Goal: Use online tool/utility: Use online tool/utility

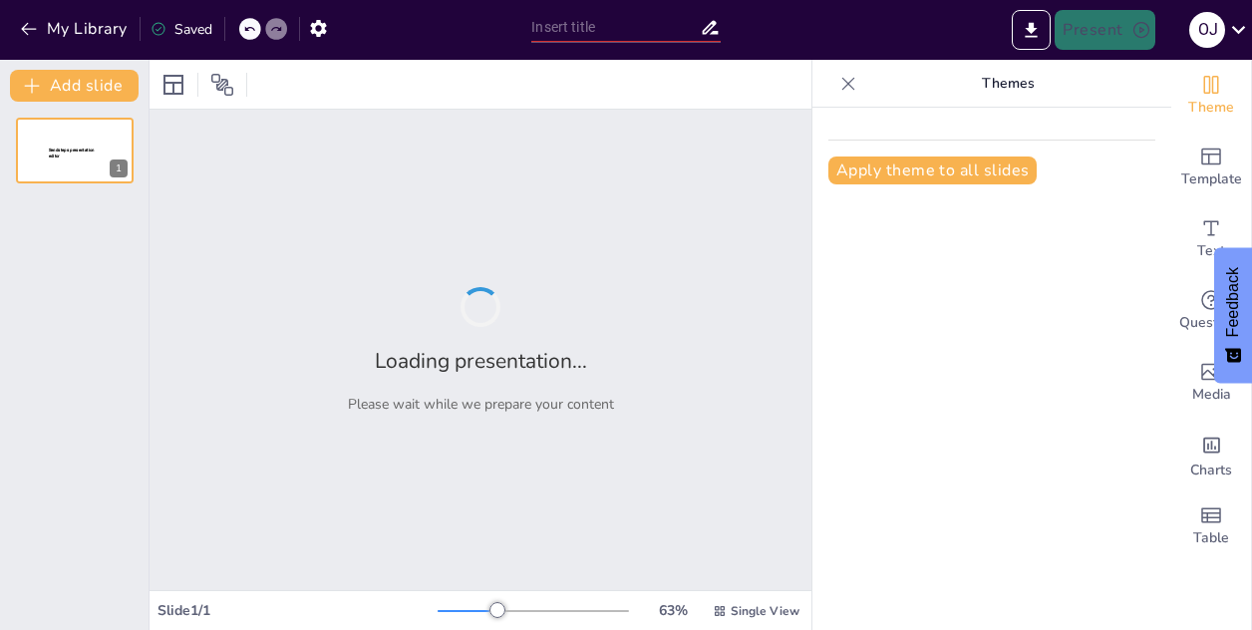
type input "Imported Spekulative design, [PERSON_NAME].pptx"
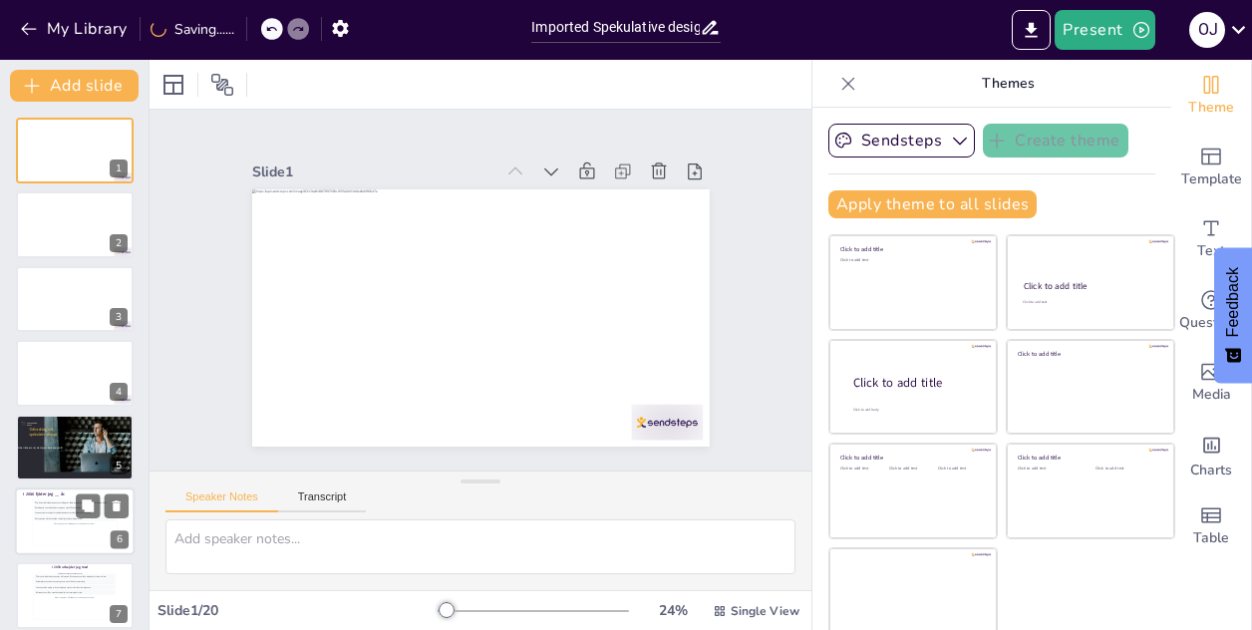
click at [64, 522] on div "More responses will appear here during the session..." at bounding box center [75, 523] width 82 height 5
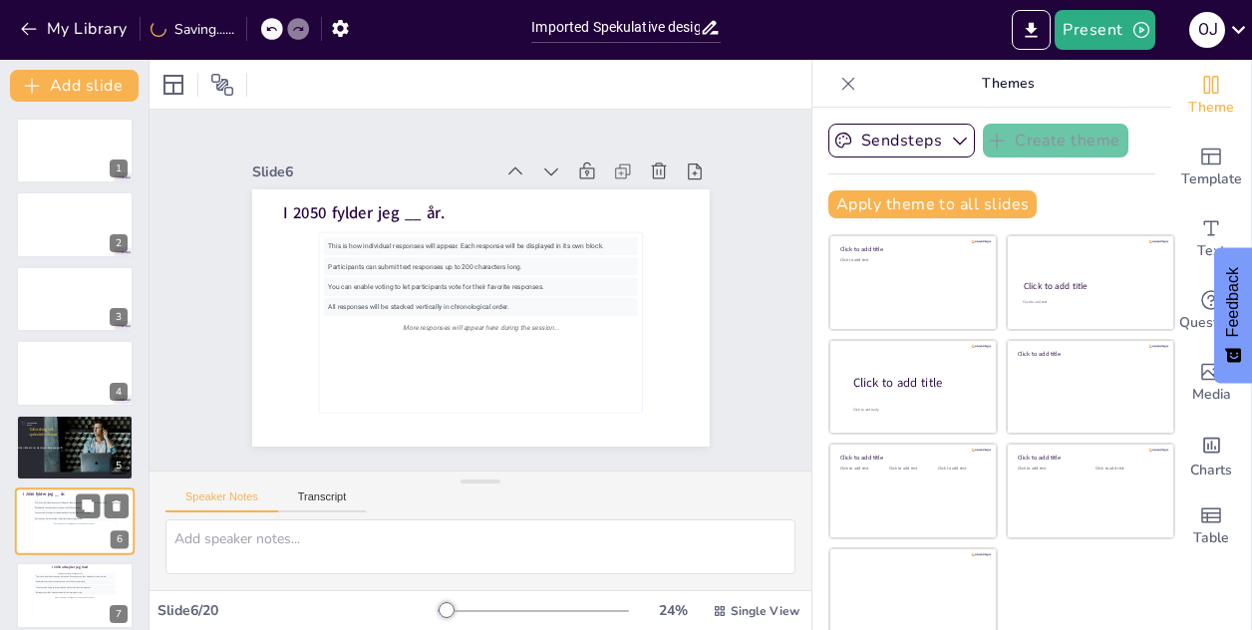
scroll to position [155, 0]
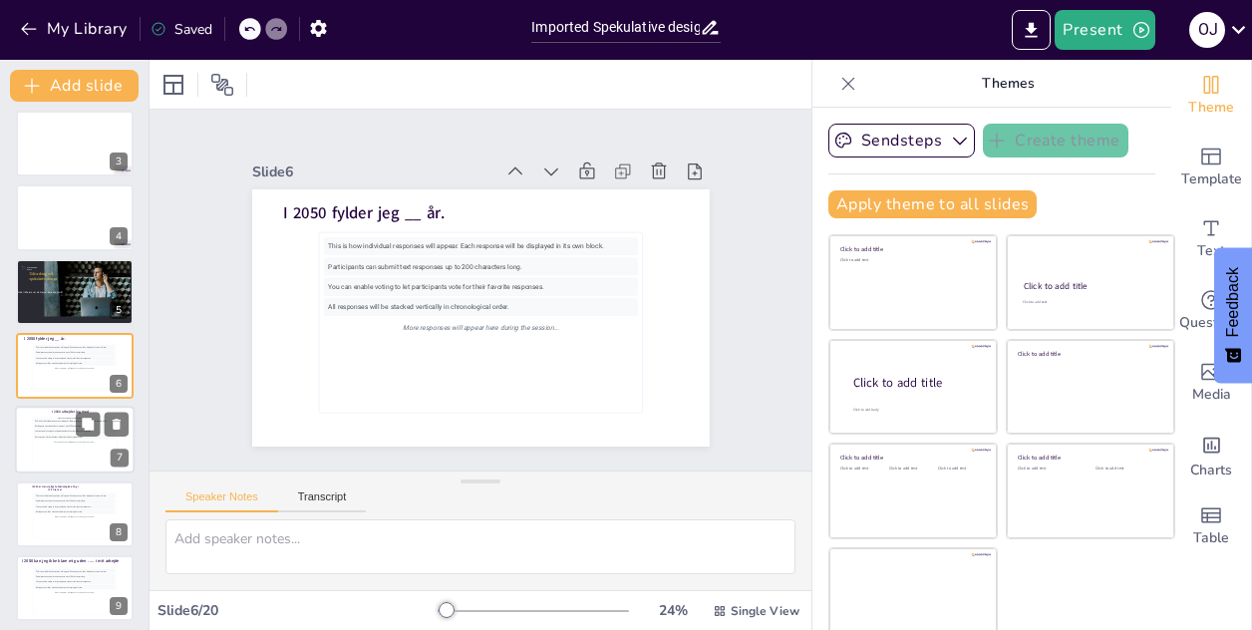
click at [69, 447] on div "This is how individual responses will appear. Each response will be displayed i…" at bounding box center [75, 441] width 82 height 45
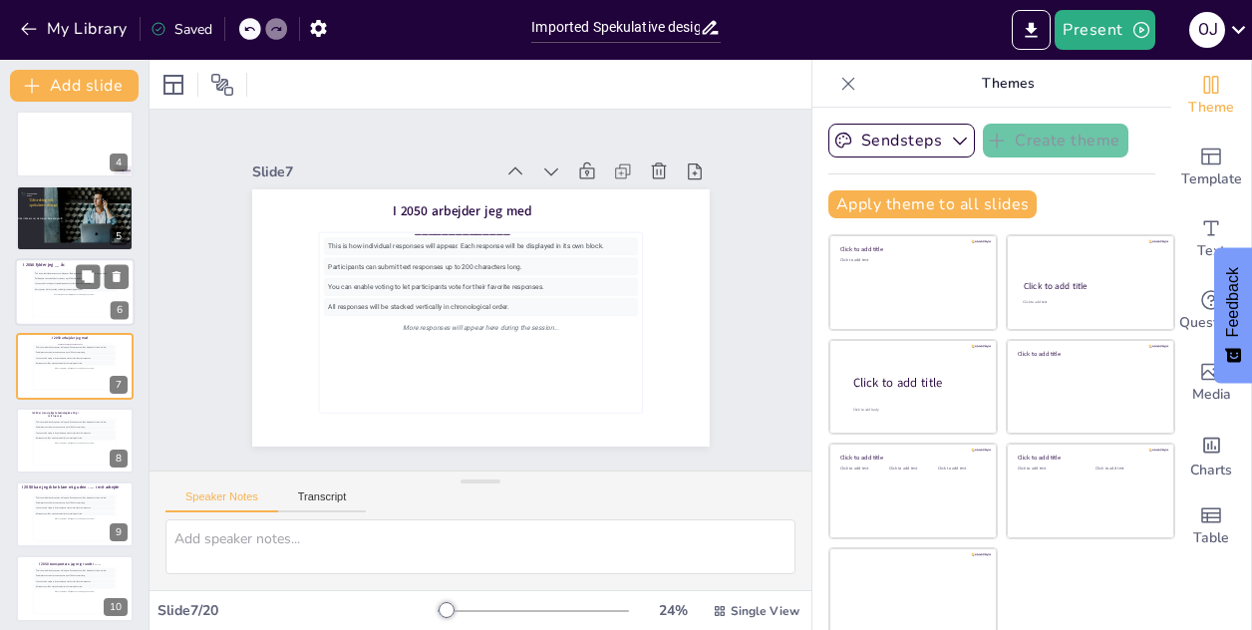
click at [74, 296] on div "More responses will appear here during the session..." at bounding box center [75, 294] width 82 height 5
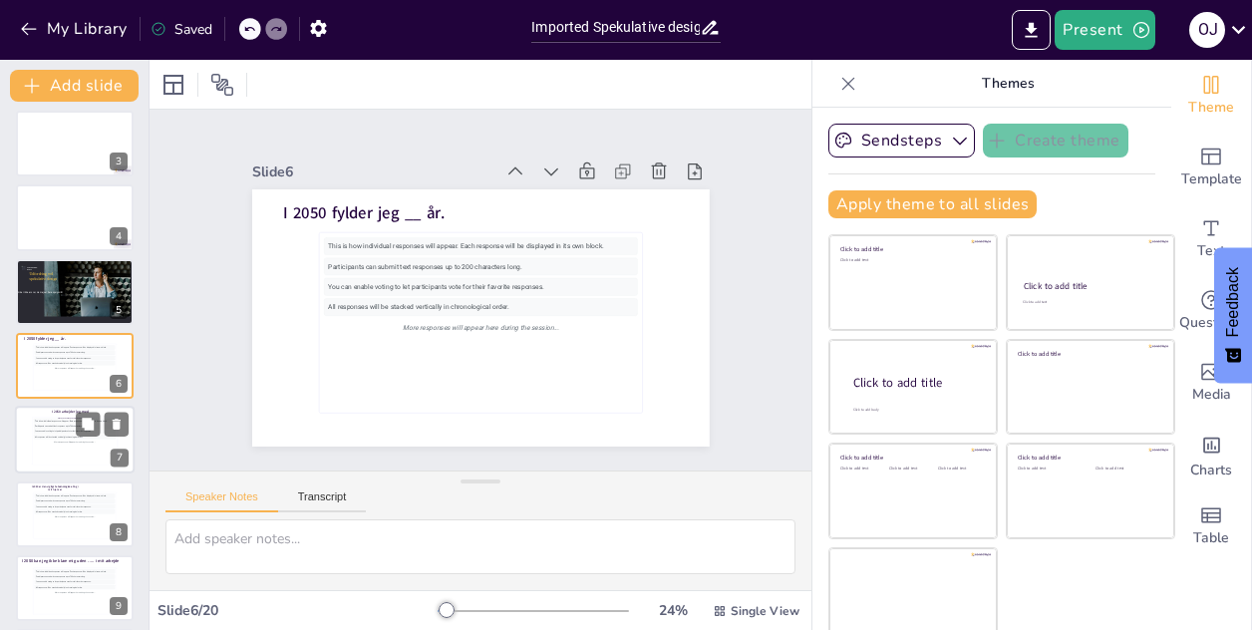
click at [52, 445] on div "This is how individual responses will appear. Each response will be displayed i…" at bounding box center [75, 441] width 82 height 45
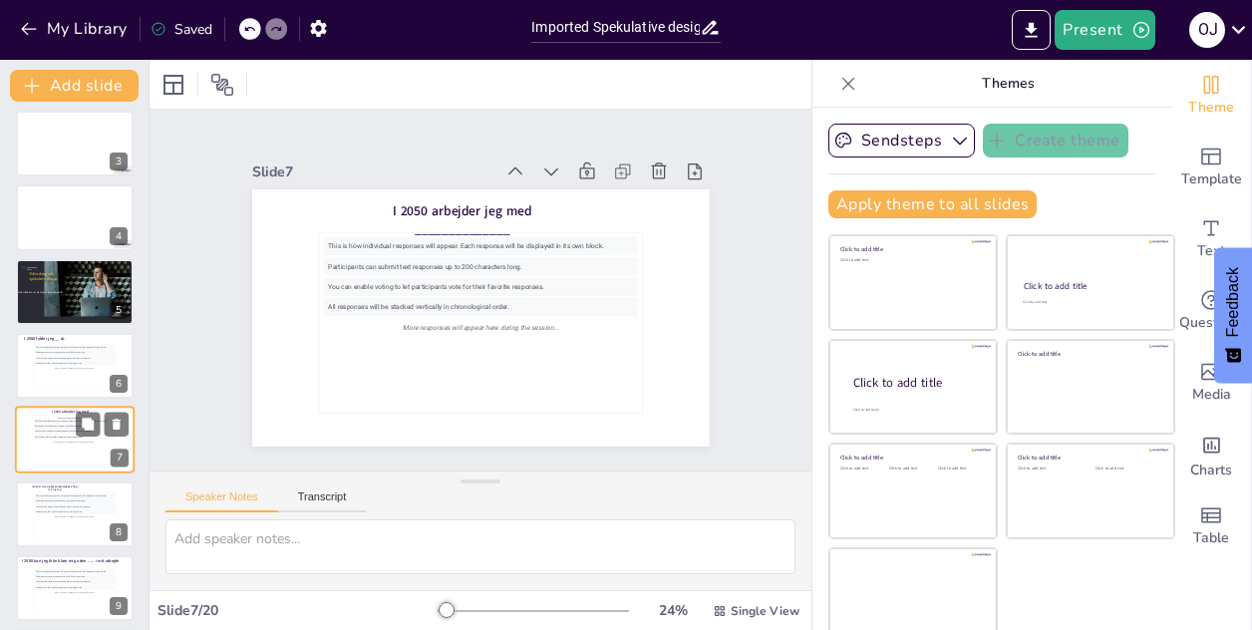
scroll to position [229, 0]
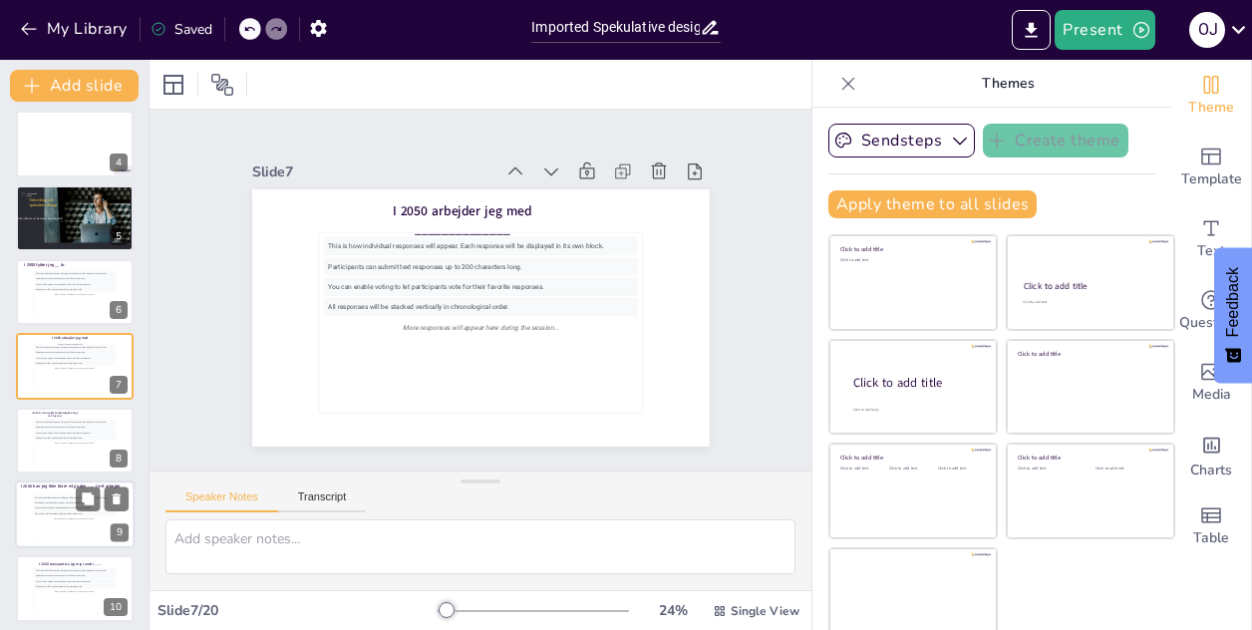
click at [79, 525] on div "This is how individual responses will appear. Each response will be displayed i…" at bounding box center [75, 517] width 82 height 45
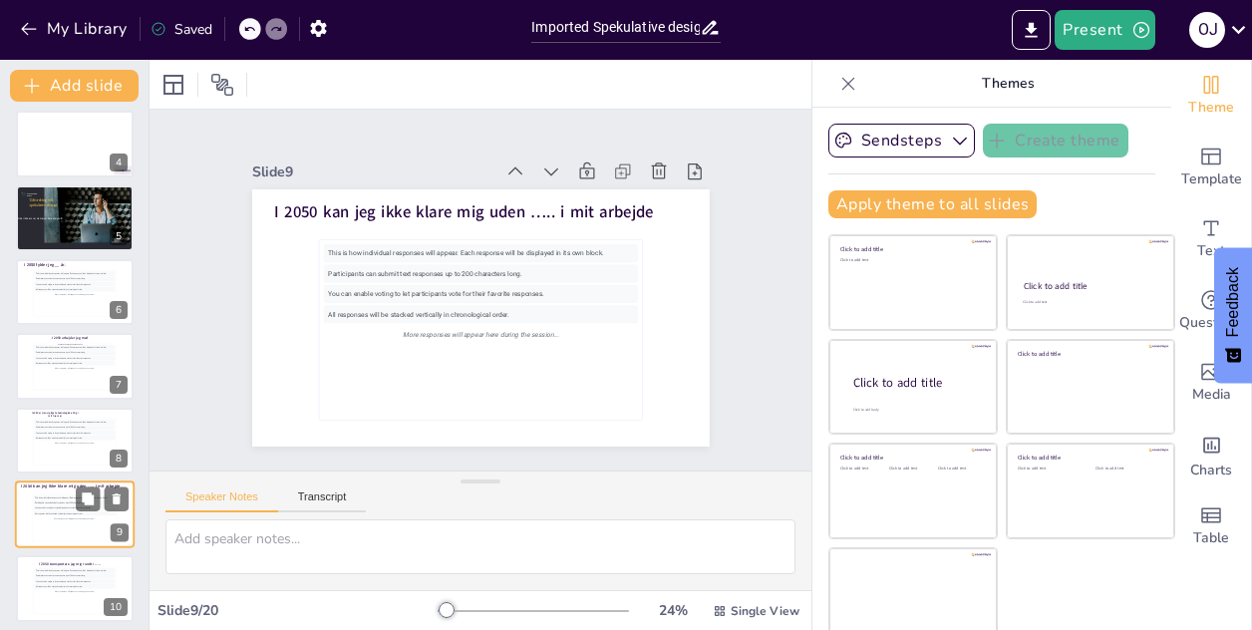
scroll to position [378, 0]
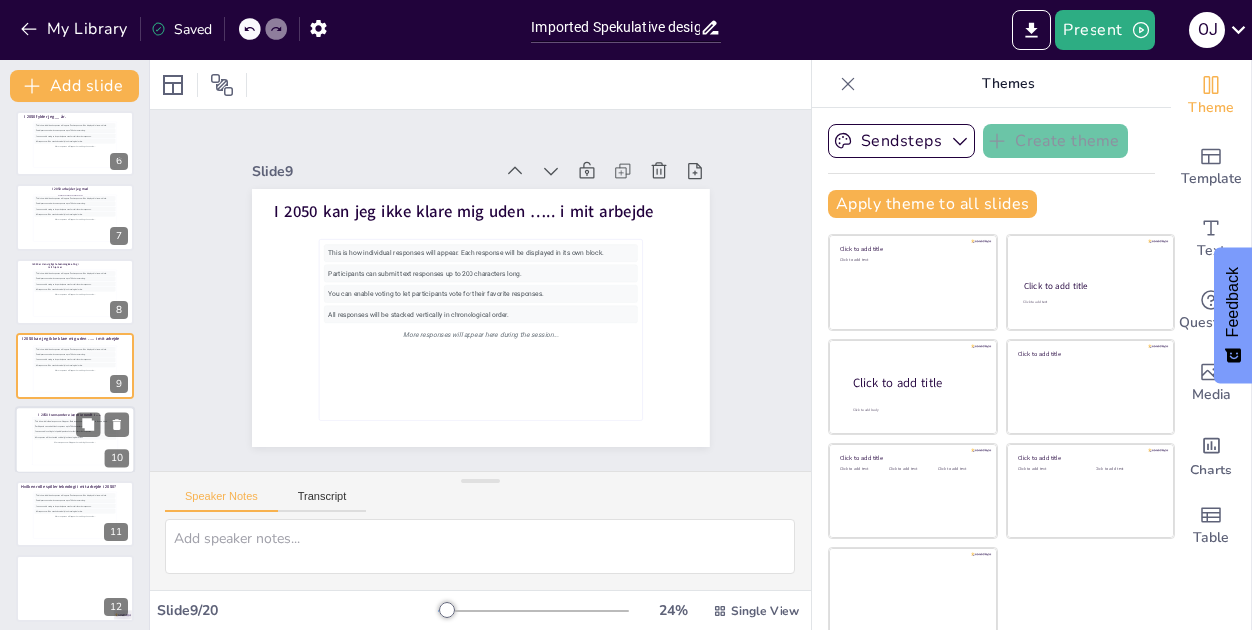
click at [68, 435] on div "All responses will be stacked vertically in chronological order." at bounding box center [75, 436] width 82 height 5
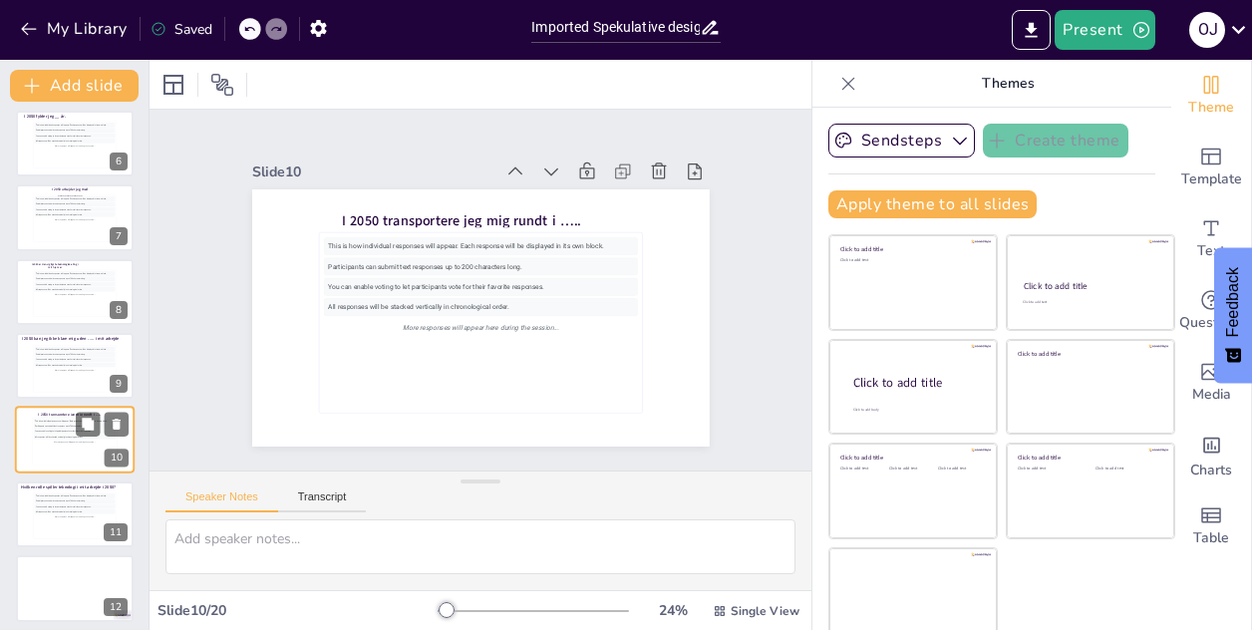
scroll to position [451, 0]
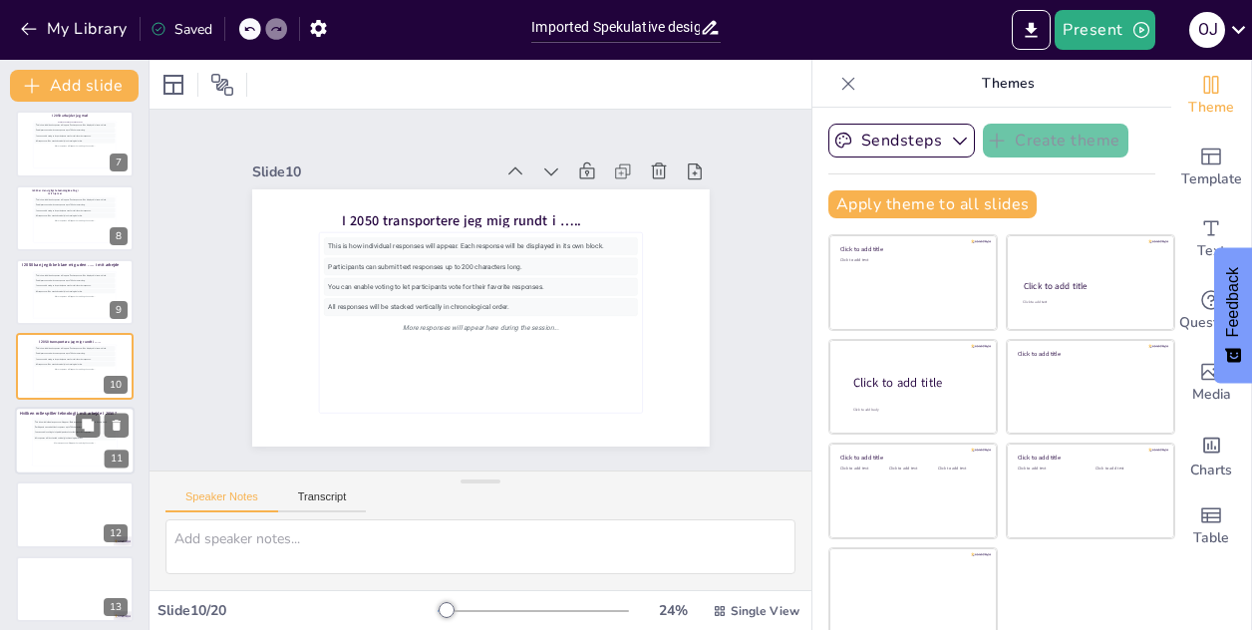
click at [47, 437] on div "All responses will be stacked vertically in chronological order." at bounding box center [75, 437] width 82 height 5
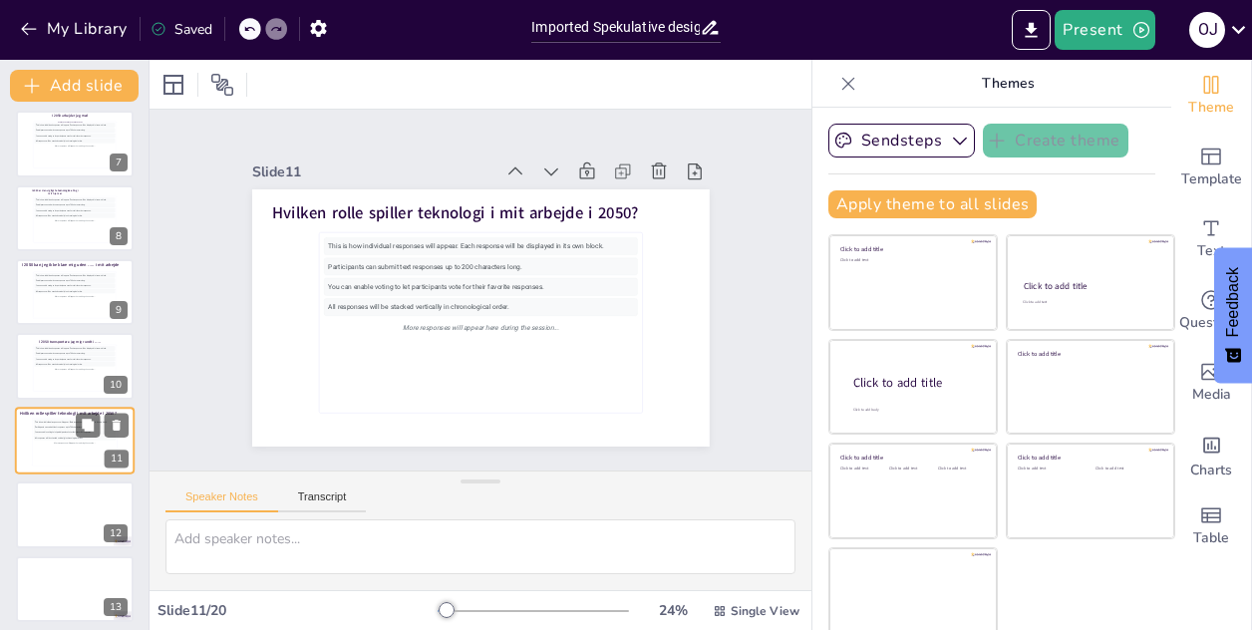
scroll to position [526, 0]
